Goal: Browse casually

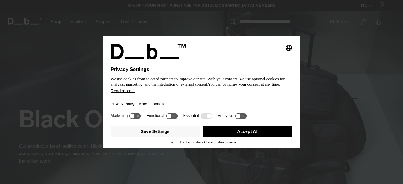
click at [270, 132] on button "Accept All" at bounding box center [247, 132] width 89 height 10
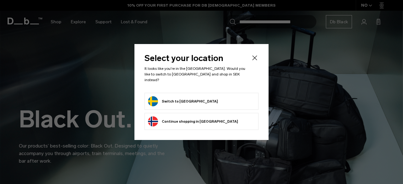
click at [174, 100] on button "Switch to [GEOGRAPHIC_DATA]" at bounding box center [183, 101] width 70 height 10
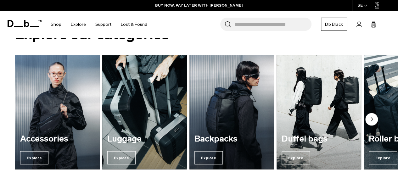
scroll to position [617, 0]
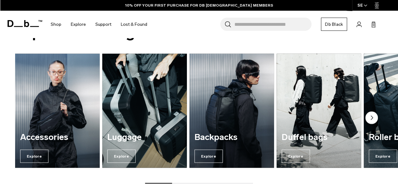
click at [371, 120] on circle "Next slide" at bounding box center [372, 118] width 13 height 13
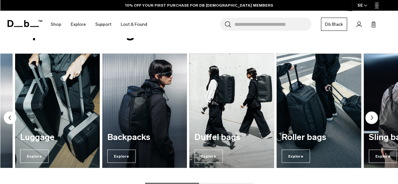
click at [371, 120] on circle "Next slide" at bounding box center [372, 118] width 13 height 13
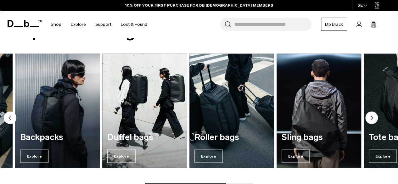
click at [371, 120] on circle "Next slide" at bounding box center [372, 118] width 13 height 13
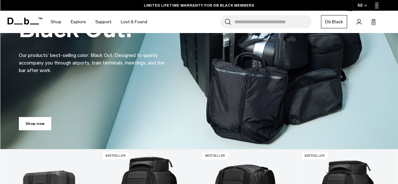
scroll to position [0, 0]
